Goal: Task Accomplishment & Management: Manage account settings

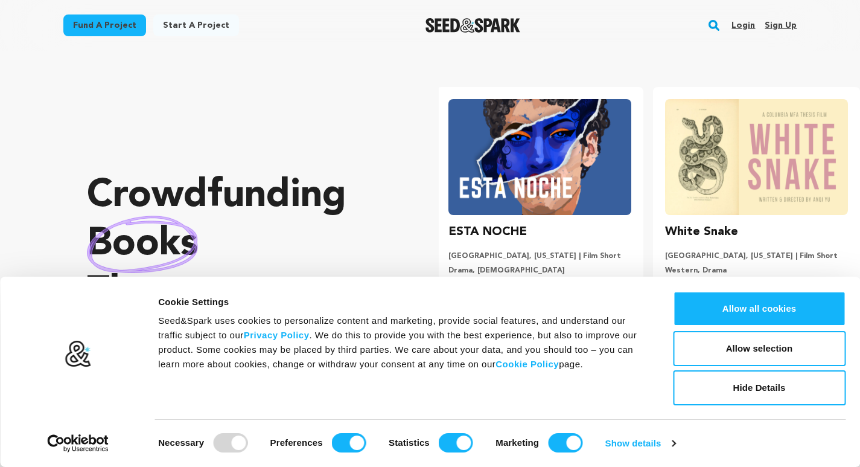
scroll to position [0, 226]
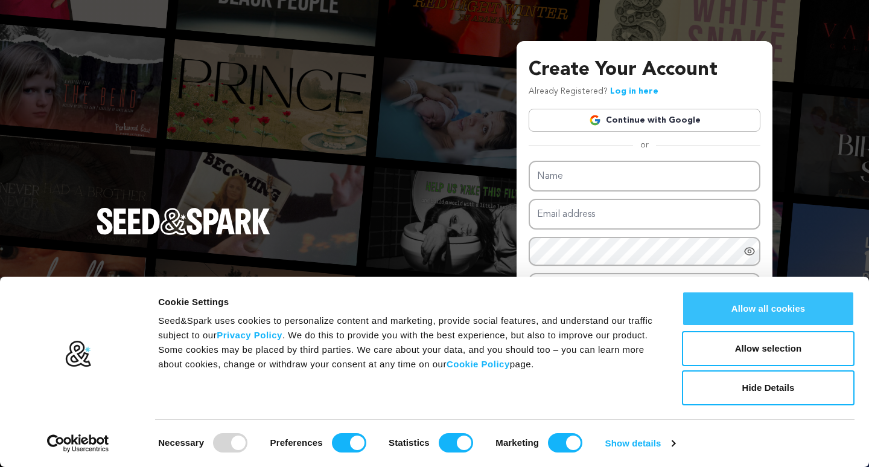
click at [756, 316] on button "Allow all cookies" at bounding box center [768, 308] width 173 height 35
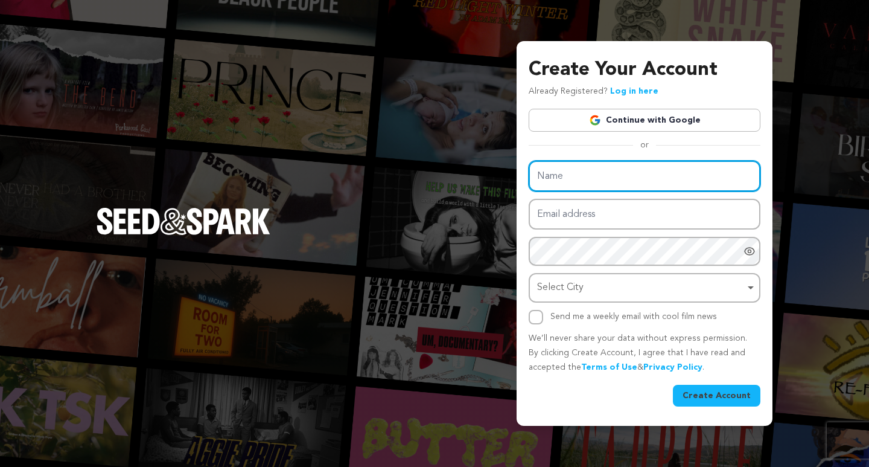
click at [574, 173] on input "Name" at bounding box center [645, 176] width 232 height 31
paste input "Buy Linkedin Accounts"
type input "Buy Linkedin Accounts"
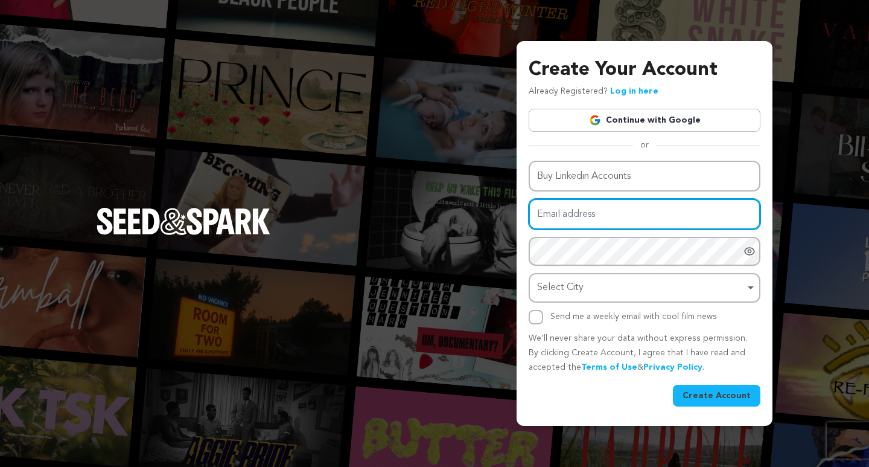
click at [584, 207] on input "Email address" at bounding box center [645, 214] width 232 height 31
type input "jevdgsjxv@gmail.com"
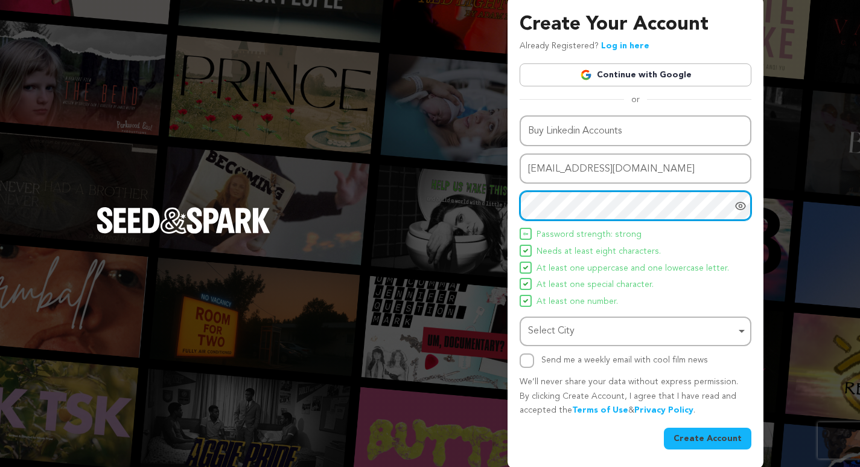
scroll to position [6, 0]
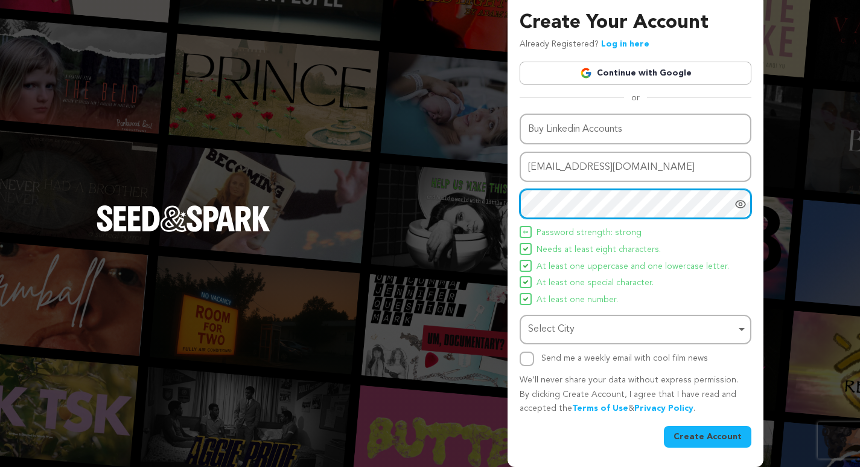
click at [575, 330] on div "Select City Remove item" at bounding box center [632, 330] width 208 height 18
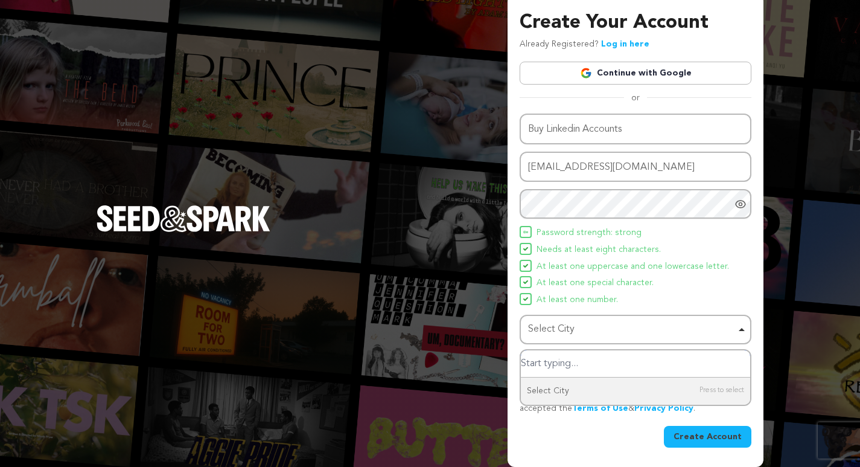
click at [564, 328] on div "Select City Remove item" at bounding box center [632, 330] width 208 height 18
click at [575, 319] on div "Select City Remove item" at bounding box center [636, 329] width 220 height 22
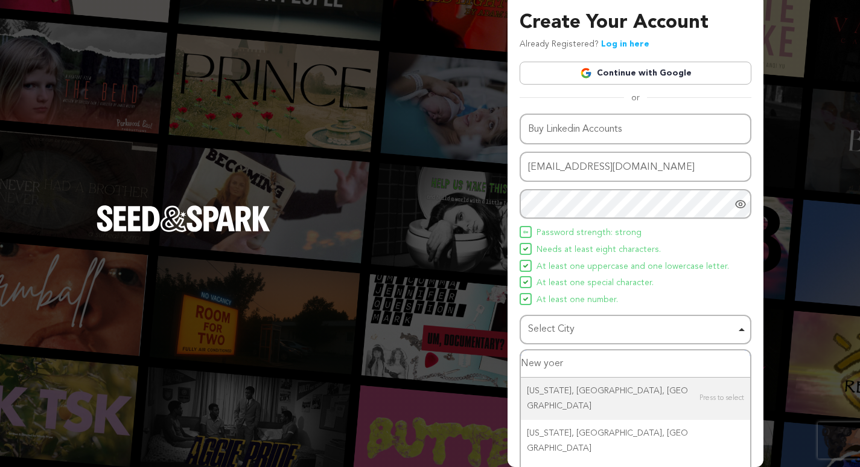
type input "New yoerk"
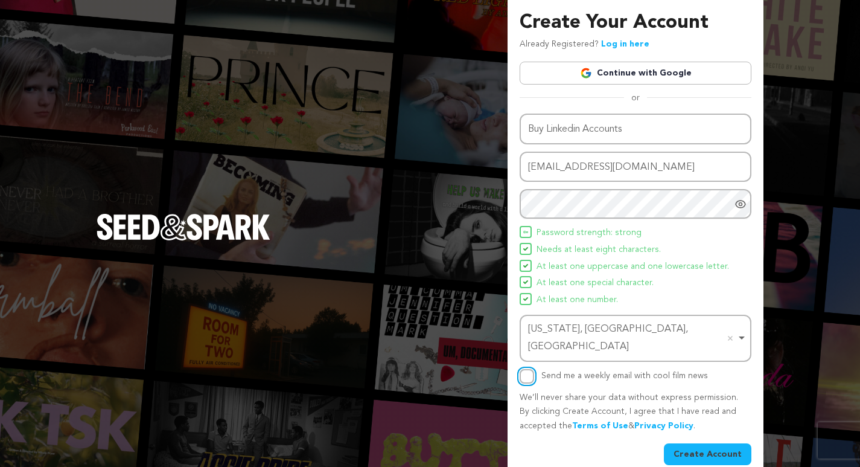
click at [525, 369] on input "Send me a weekly email with cool film news" at bounding box center [527, 376] width 14 height 14
checkbox input "true"
click at [713, 443] on button "Create Account" at bounding box center [708, 454] width 88 height 22
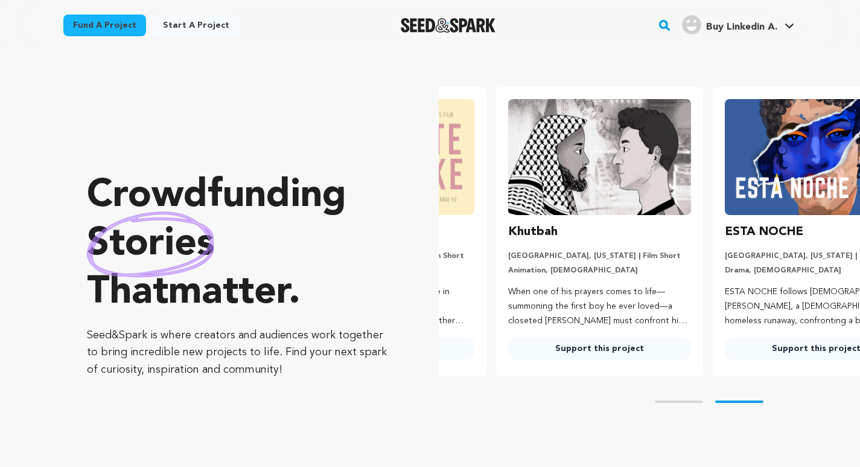
scroll to position [0, 226]
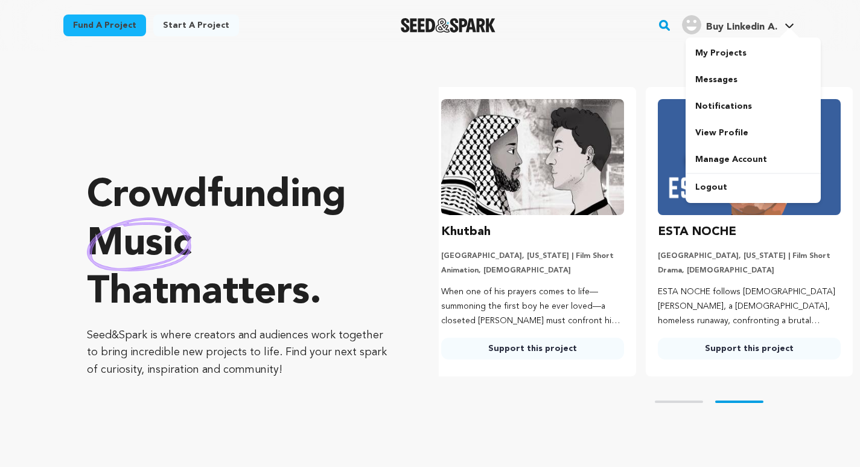
click at [695, 25] on img "Buy Linkedin A.'s Profile" at bounding box center [691, 24] width 19 height 19
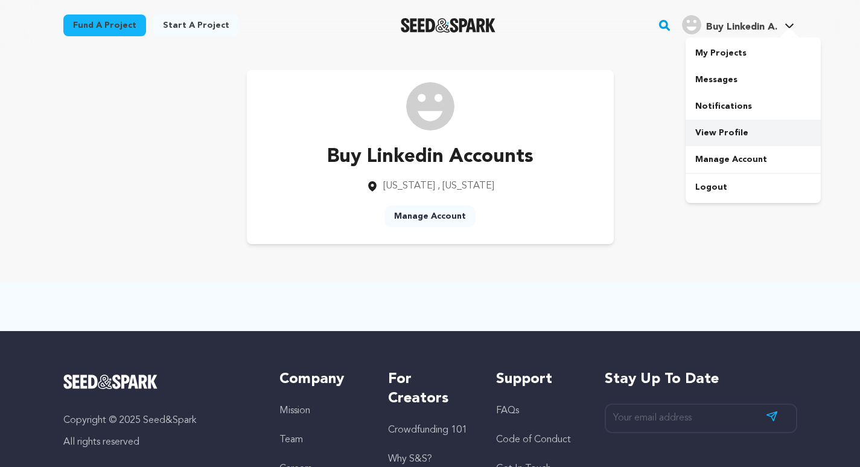
click at [729, 132] on link "View Profile" at bounding box center [753, 133] width 135 height 27
click at [444, 215] on link "Manage Account" at bounding box center [430, 216] width 91 height 22
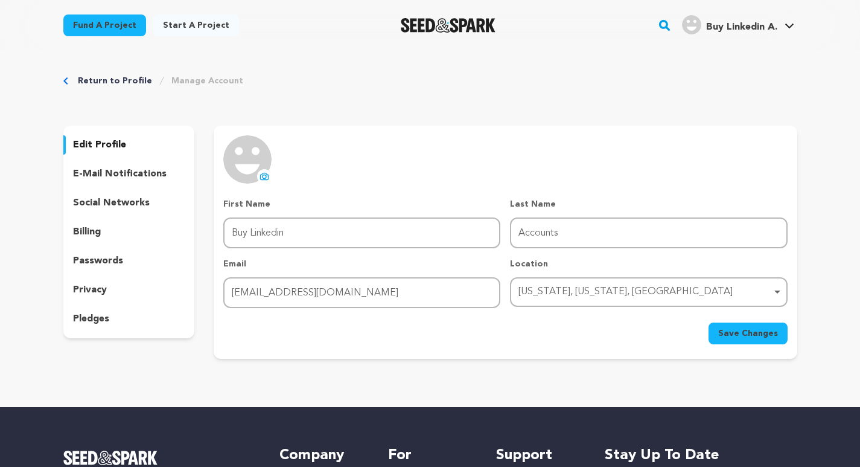
click at [263, 178] on icon at bounding box center [265, 176] width 10 height 10
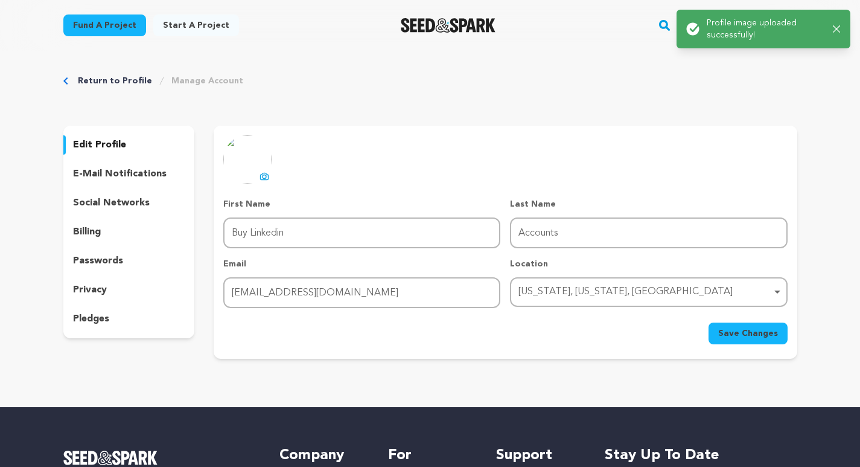
click at [744, 330] on span "Save Changes" at bounding box center [748, 333] width 60 height 12
click at [95, 29] on link "Fund a project" at bounding box center [104, 25] width 83 height 22
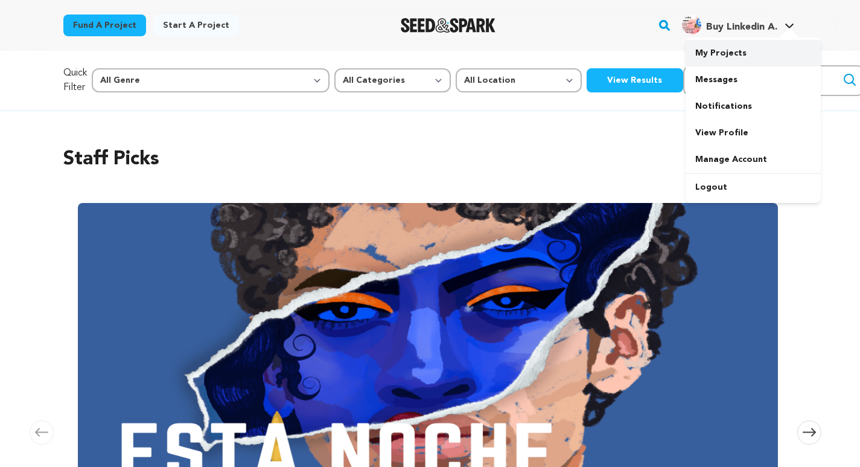
click at [735, 49] on link "My Projects" at bounding box center [753, 53] width 135 height 27
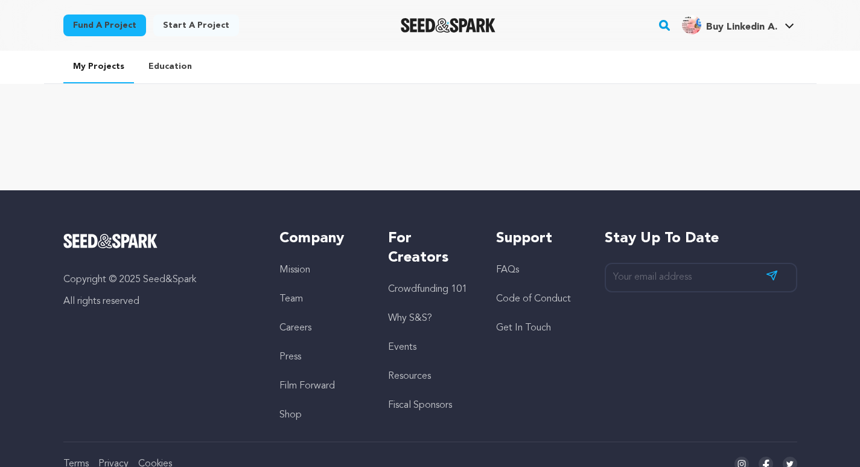
click at [432, 124] on div at bounding box center [430, 127] width 773 height 48
